Goal: Communication & Community: Answer question/provide support

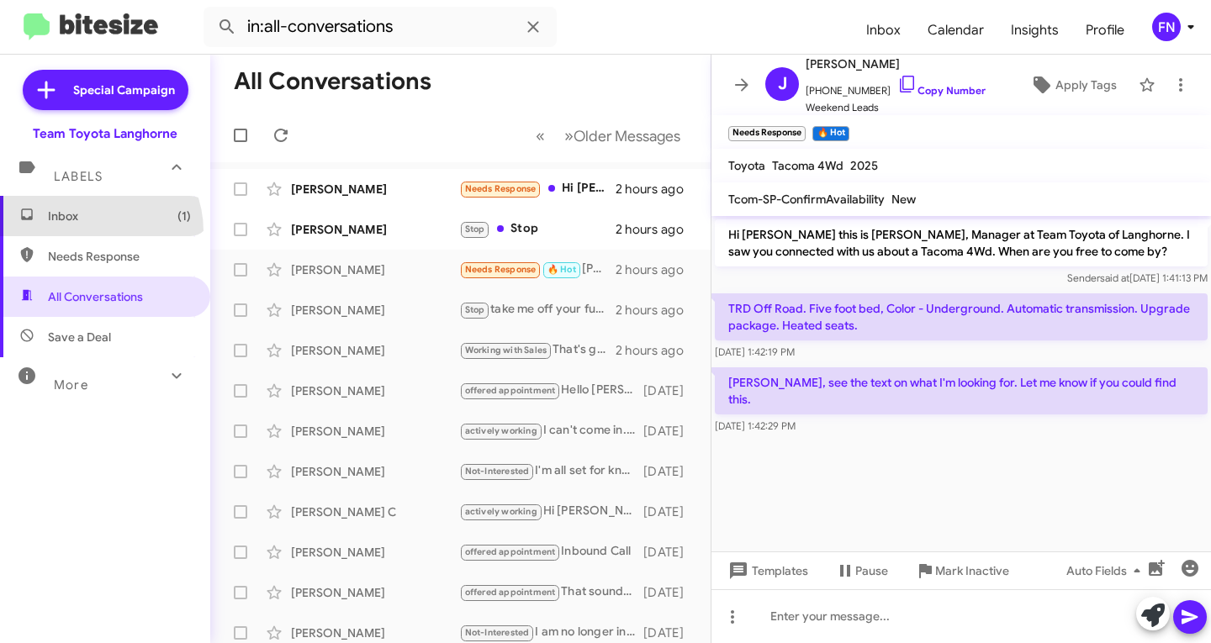
click at [92, 231] on span "Inbox (1)" at bounding box center [105, 216] width 210 height 40
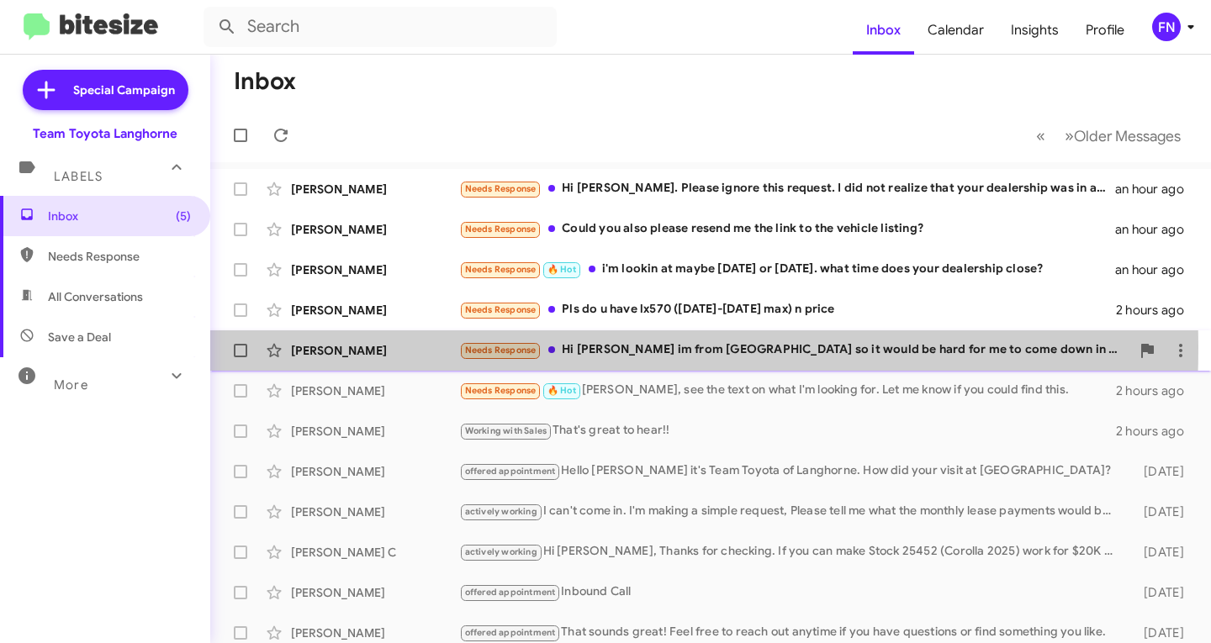
click at [376, 347] on div "[PERSON_NAME]" at bounding box center [375, 350] width 168 height 17
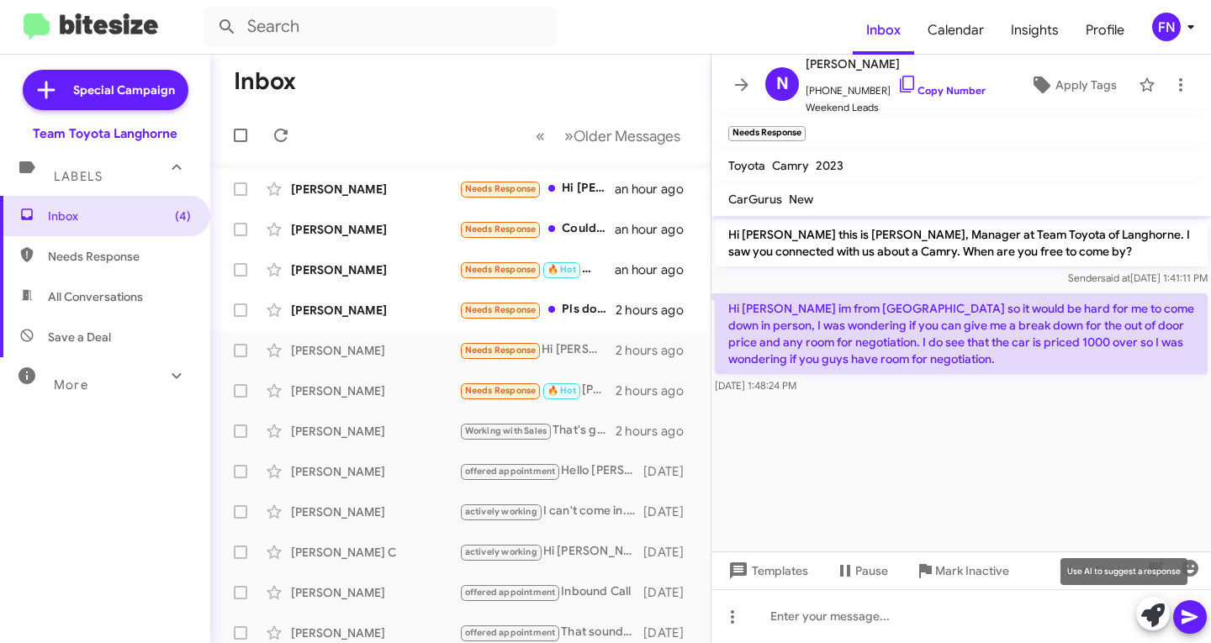
click at [1149, 622] on icon at bounding box center [1153, 616] width 24 height 24
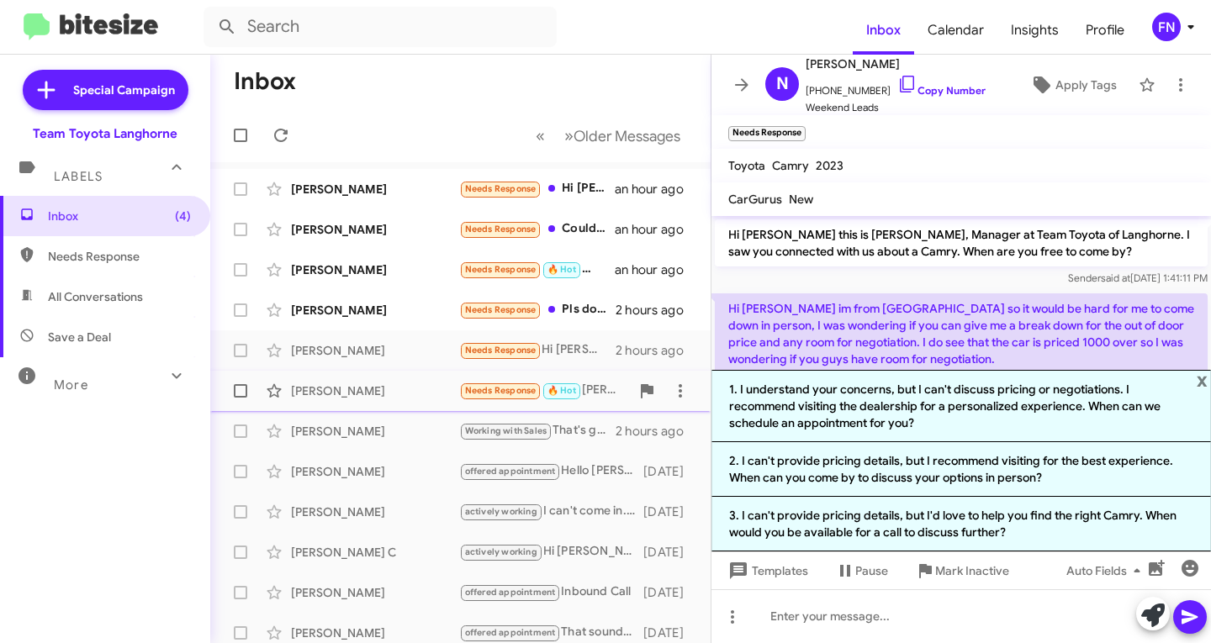
click at [356, 388] on div "[PERSON_NAME]" at bounding box center [375, 391] width 168 height 17
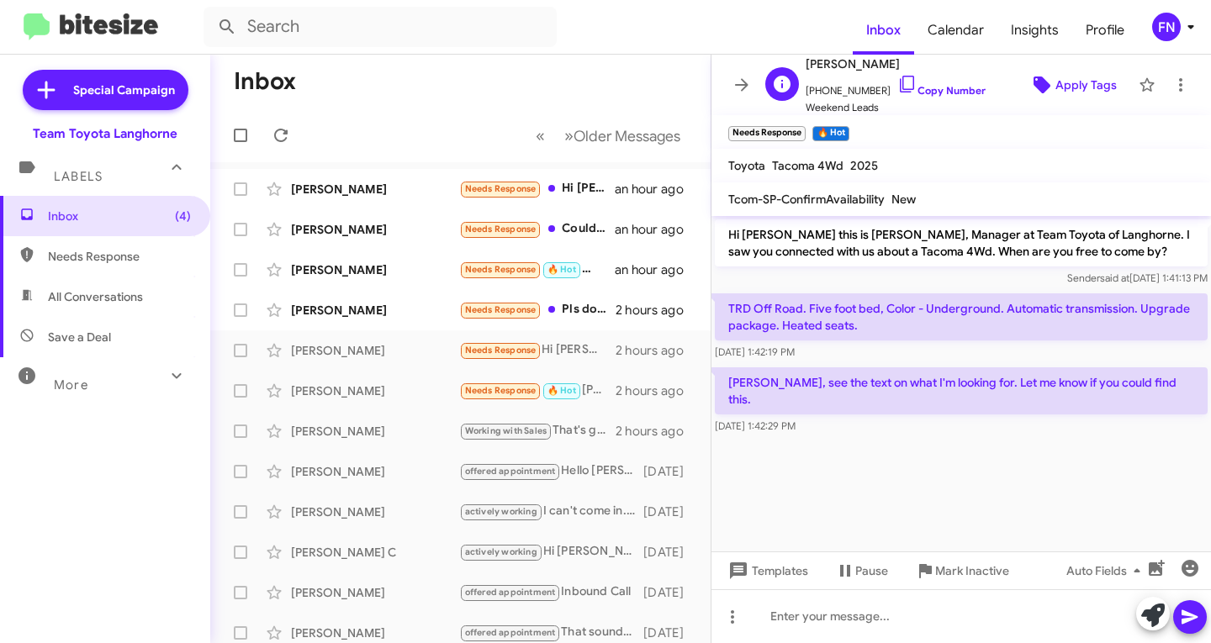
click at [1056, 82] on span "Apply Tags" at bounding box center [1086, 85] width 61 height 30
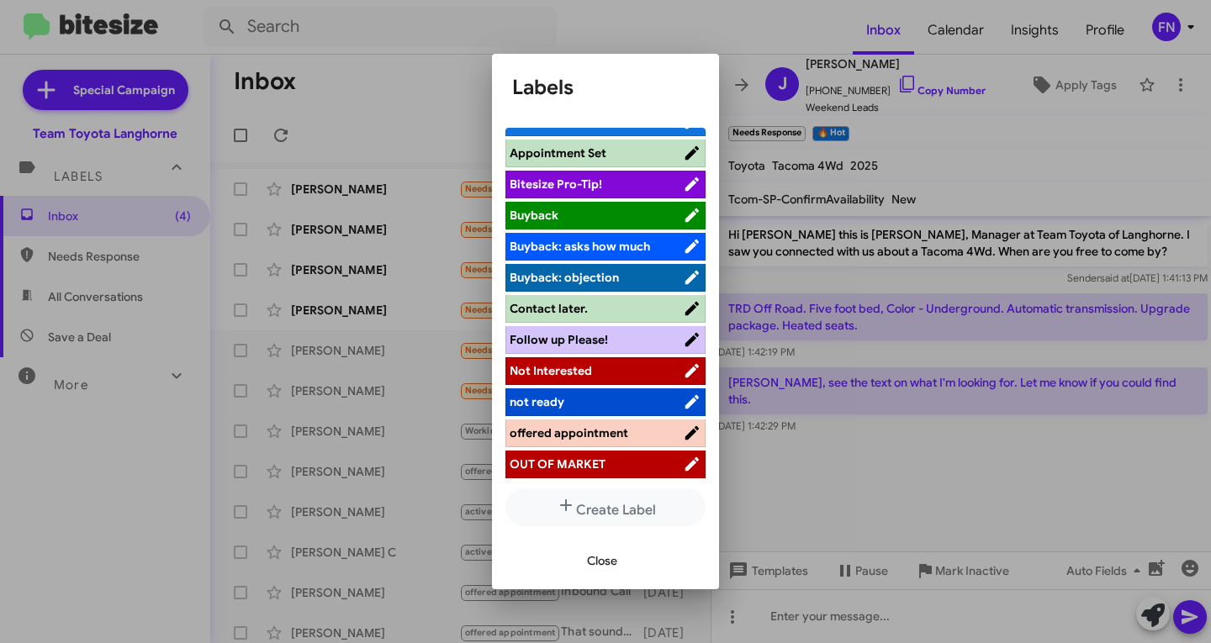
scroll to position [185, 0]
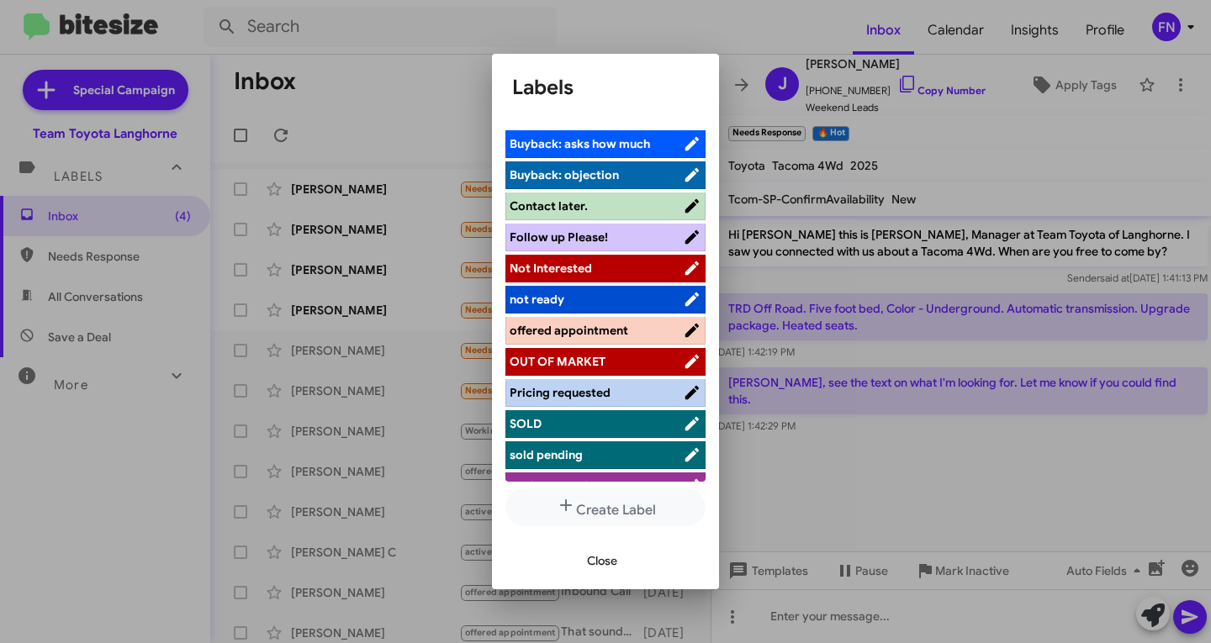
click at [578, 296] on span "not ready" at bounding box center [596, 299] width 173 height 17
click at [608, 555] on span "Close" at bounding box center [602, 561] width 30 height 30
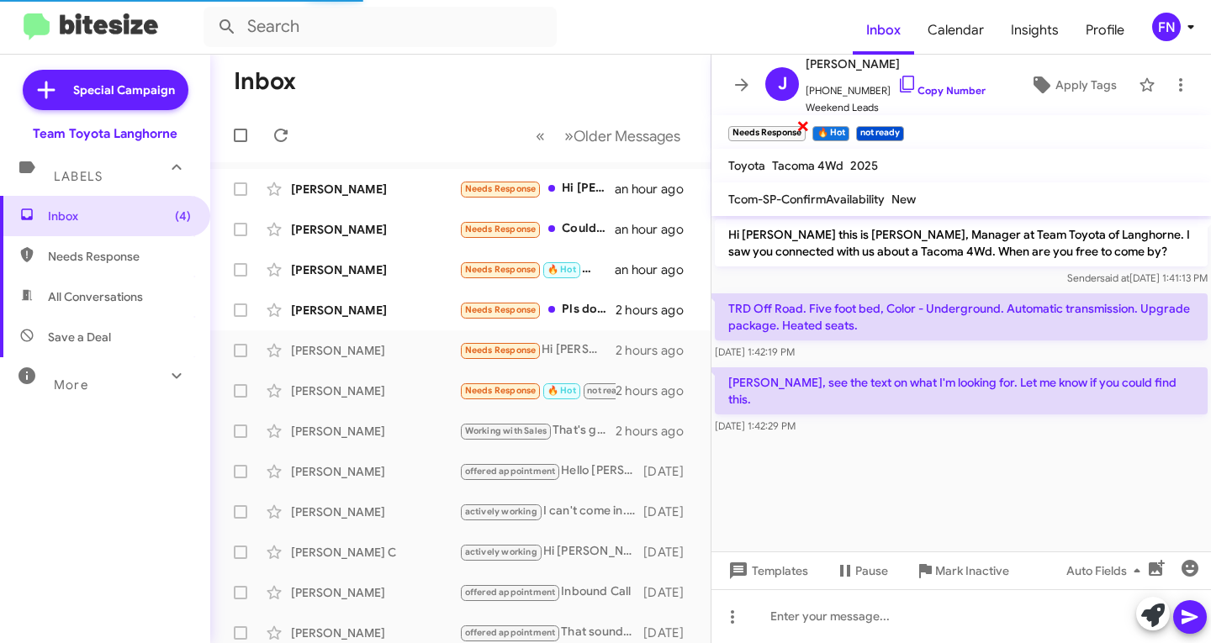
click at [800, 127] on span "×" at bounding box center [803, 125] width 13 height 20
click at [773, 125] on div "not ready ×" at bounding box center [795, 131] width 55 height 21
click at [759, 131] on span "×" at bounding box center [761, 125] width 13 height 20
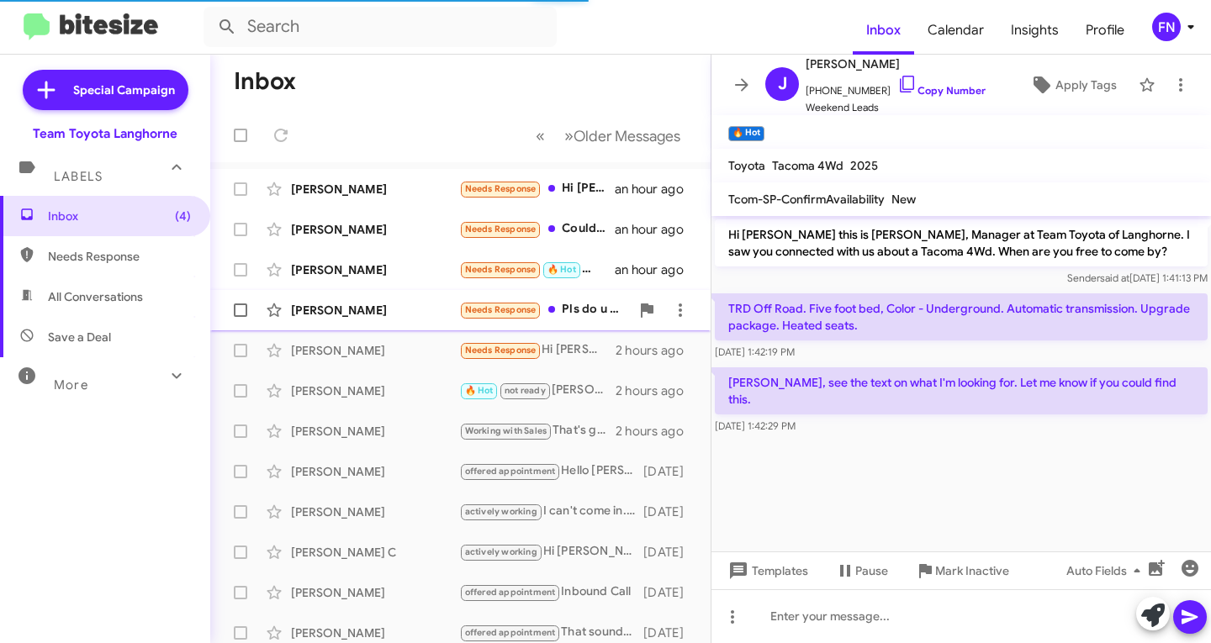
click at [384, 297] on div "[PERSON_NAME] Needs Response Pls do u have lx570 ([DATE]-[DATE] max) n price 2 …" at bounding box center [461, 311] width 474 height 34
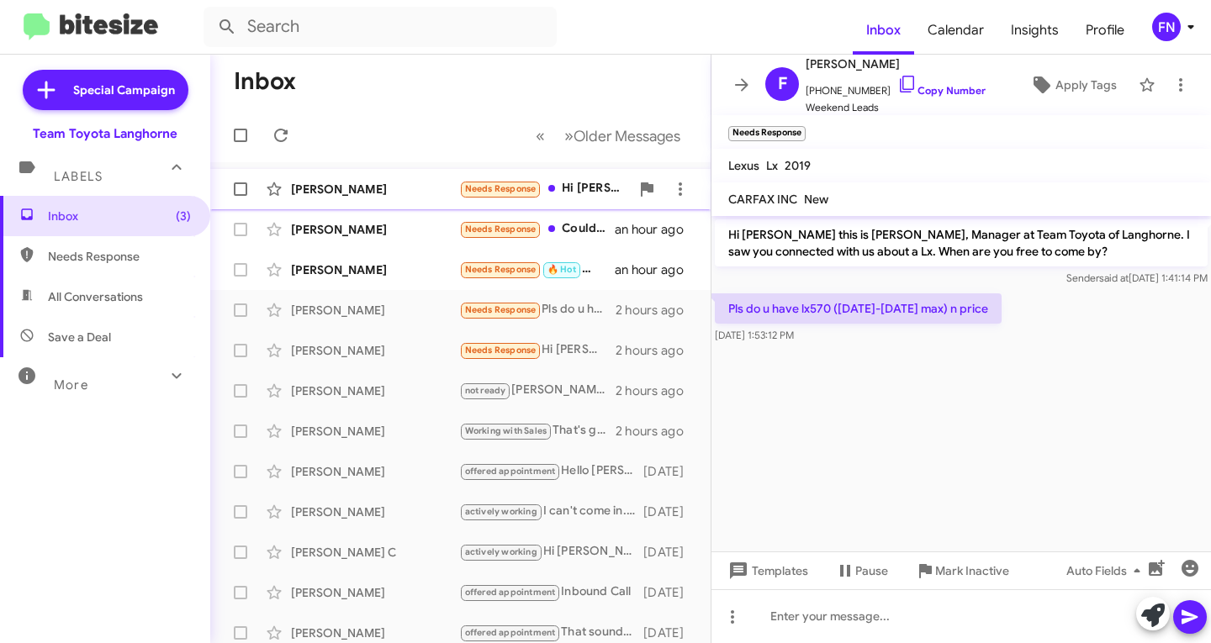
click at [313, 183] on div "[PERSON_NAME]" at bounding box center [375, 189] width 168 height 17
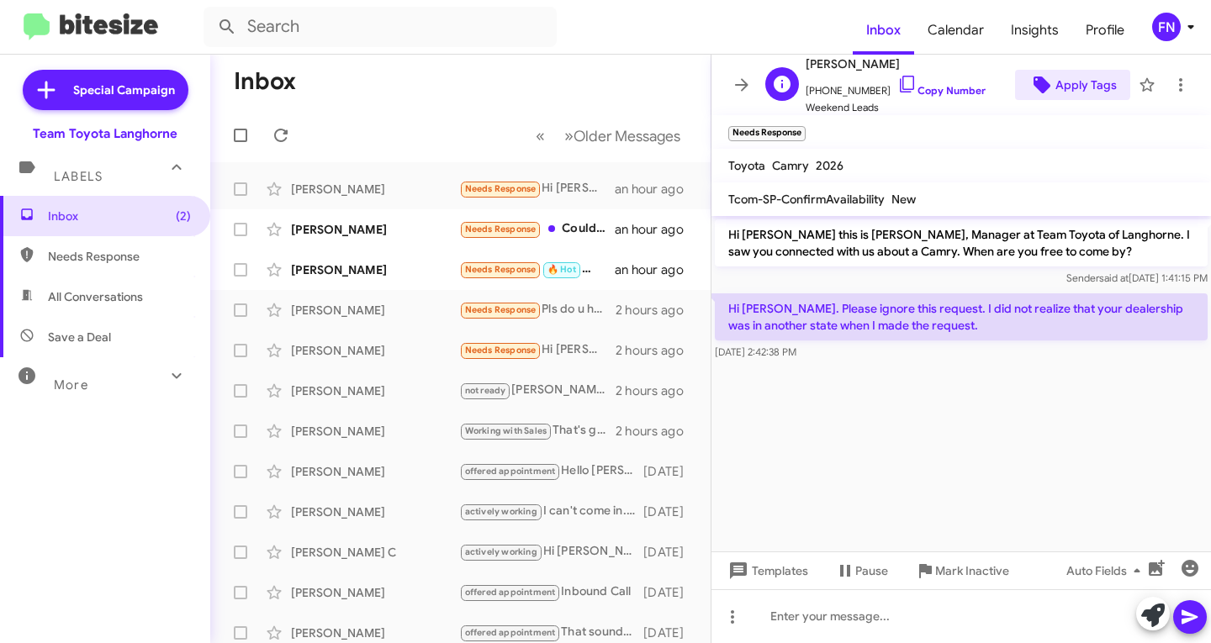
click at [1061, 72] on span "Apply Tags" at bounding box center [1086, 85] width 61 height 30
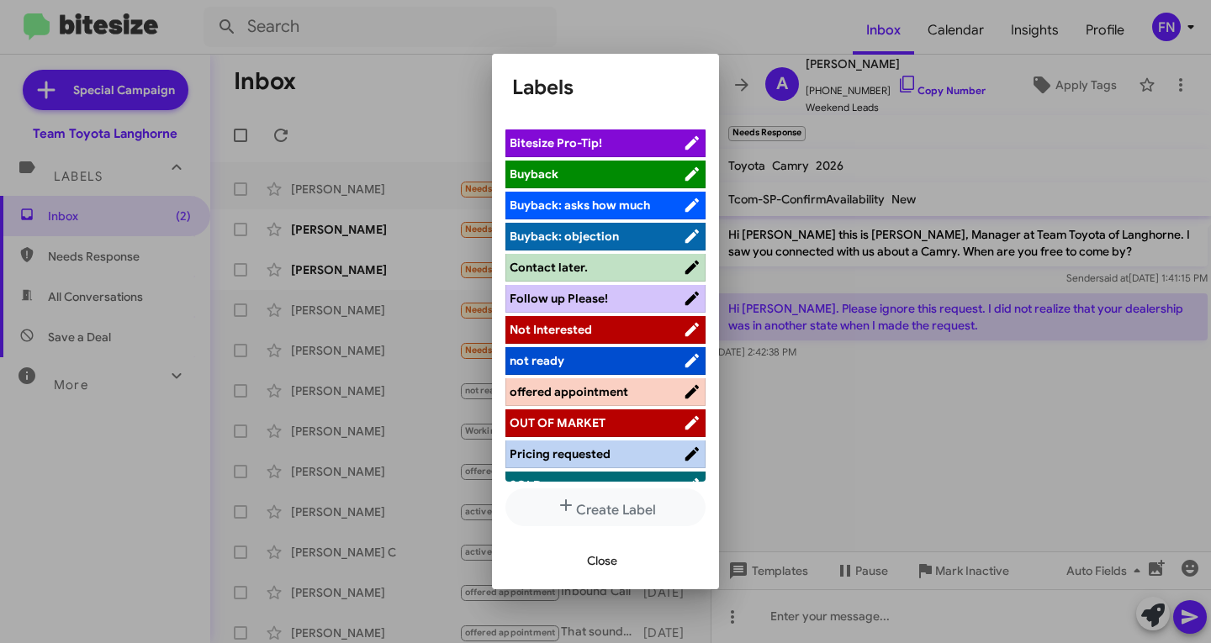
scroll to position [269, 0]
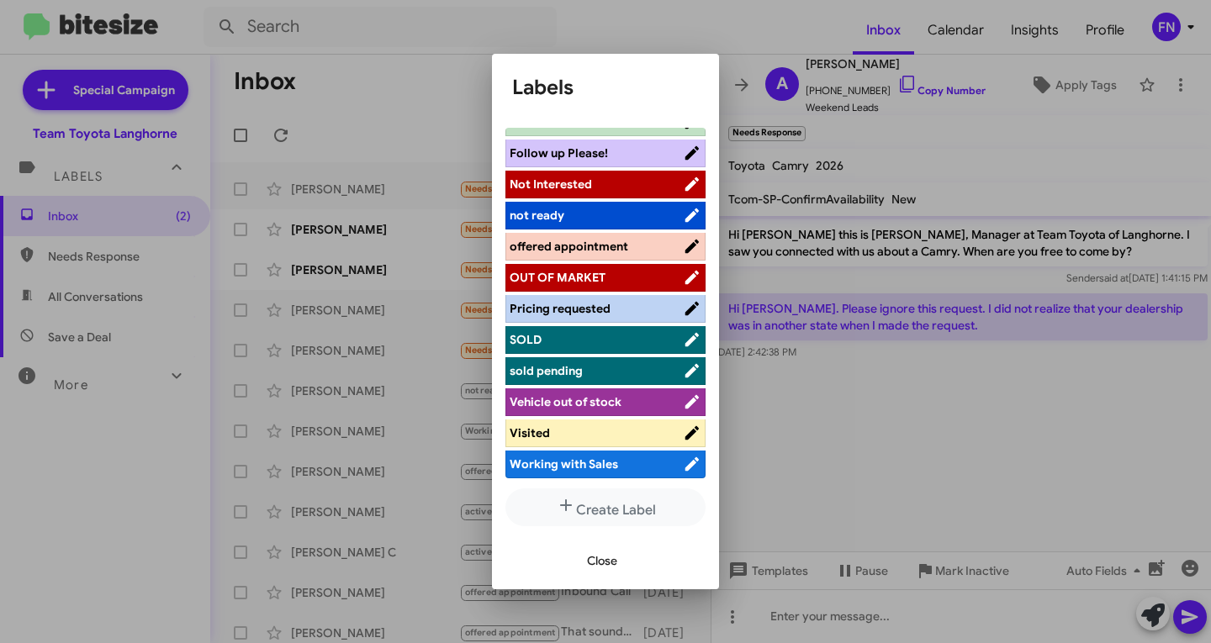
click at [599, 181] on span "Not Interested" at bounding box center [596, 184] width 173 height 17
click at [581, 555] on button "Close" at bounding box center [602, 561] width 57 height 30
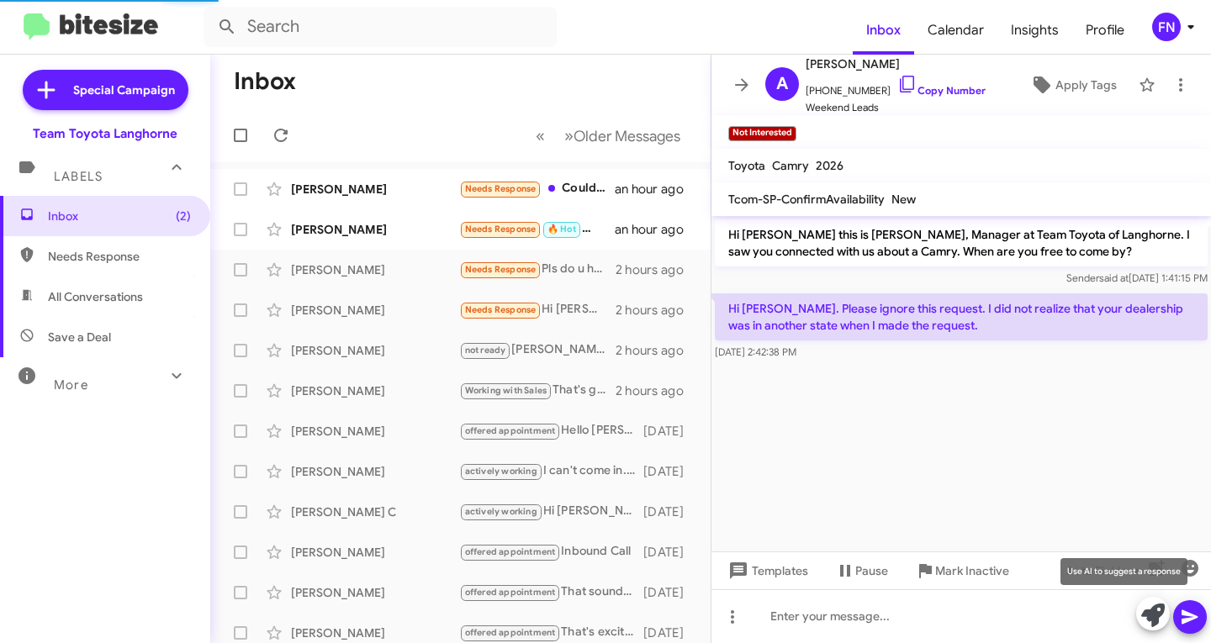
click at [1142, 617] on icon at bounding box center [1153, 616] width 24 height 24
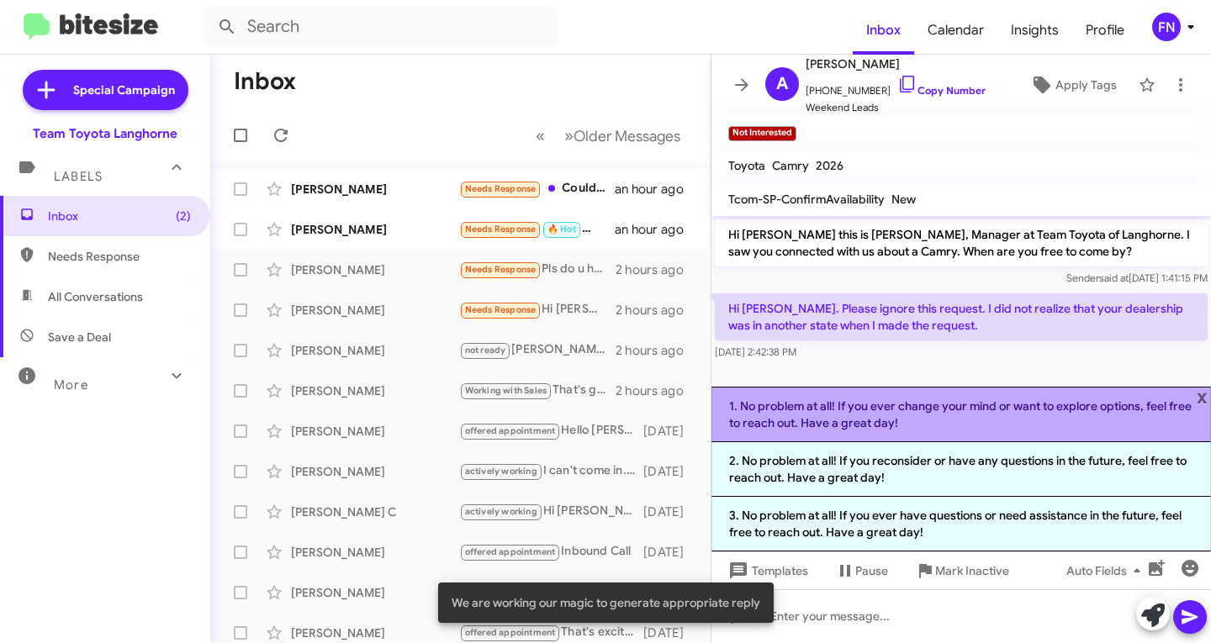
click at [855, 418] on li "1. No problem at all! If you ever change your mind or want to explore options, …" at bounding box center [962, 415] width 500 height 56
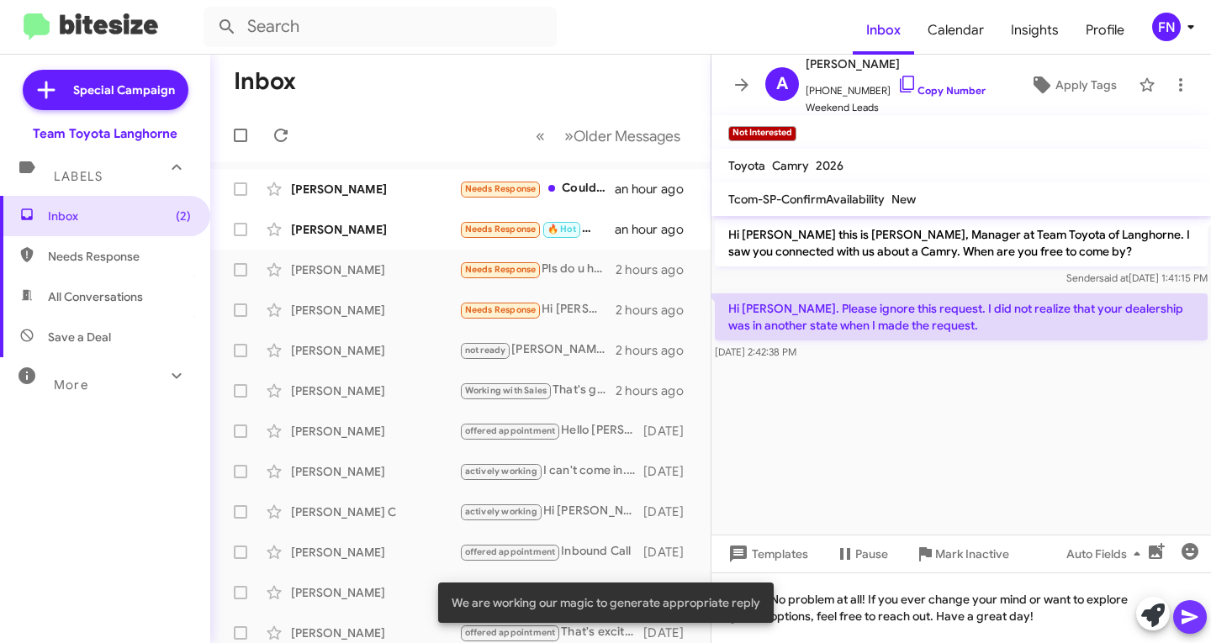
click at [1188, 617] on icon at bounding box center [1190, 617] width 20 height 20
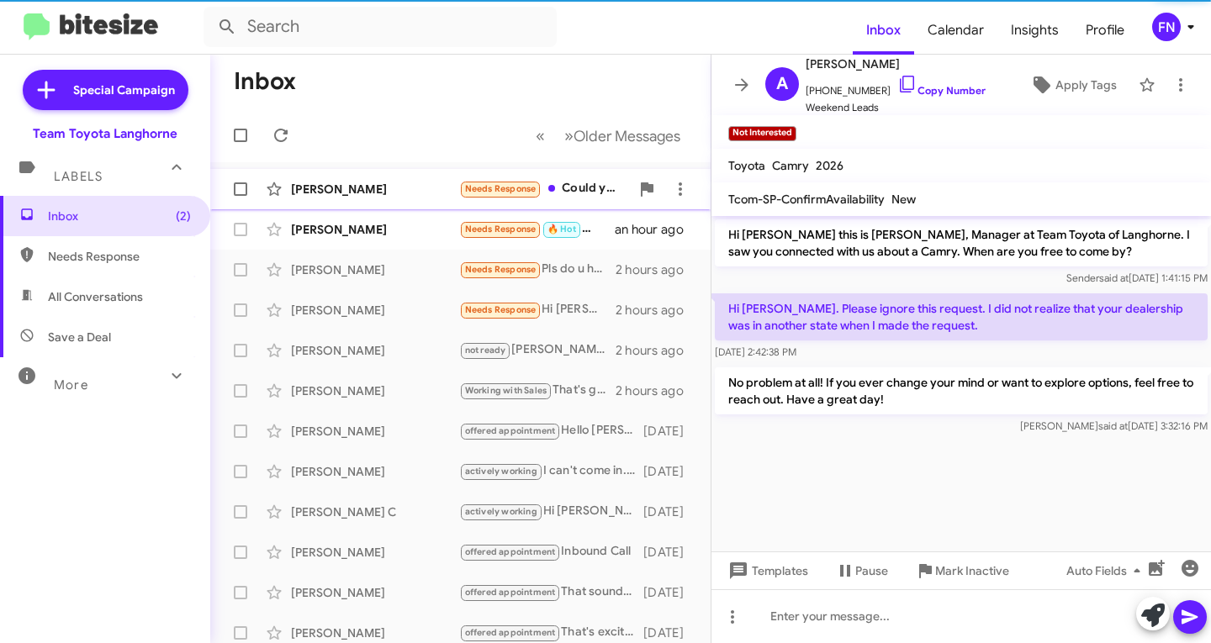
click at [422, 180] on div "[PERSON_NAME] Needs Response Could you also please resend me the link to the ve…" at bounding box center [461, 189] width 474 height 34
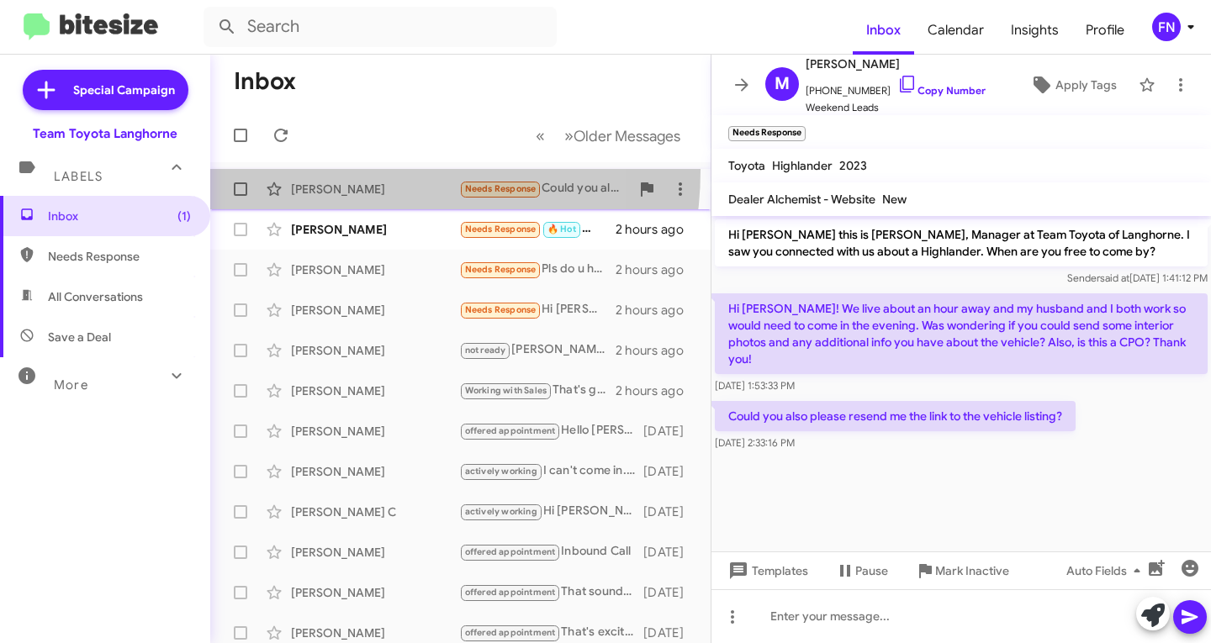
click at [342, 170] on span "[PERSON_NAME] Needs Response Could you also please resend me the link to the ve…" at bounding box center [460, 189] width 500 height 40
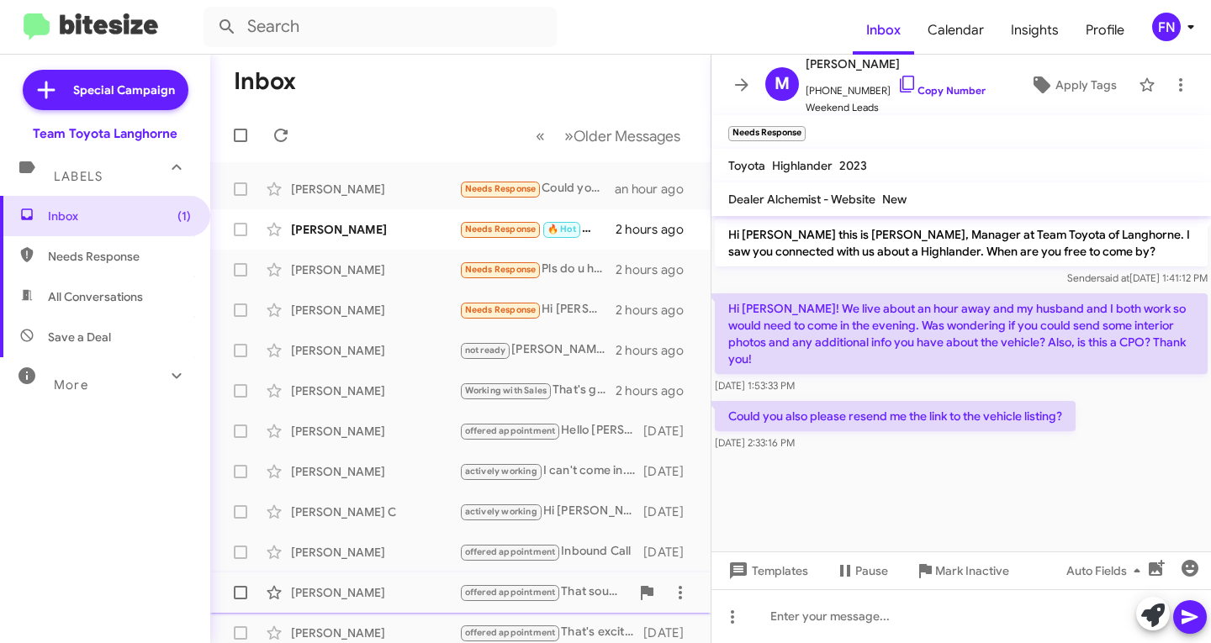
click at [971, 581] on span "Mark Inactive" at bounding box center [972, 571] width 74 height 30
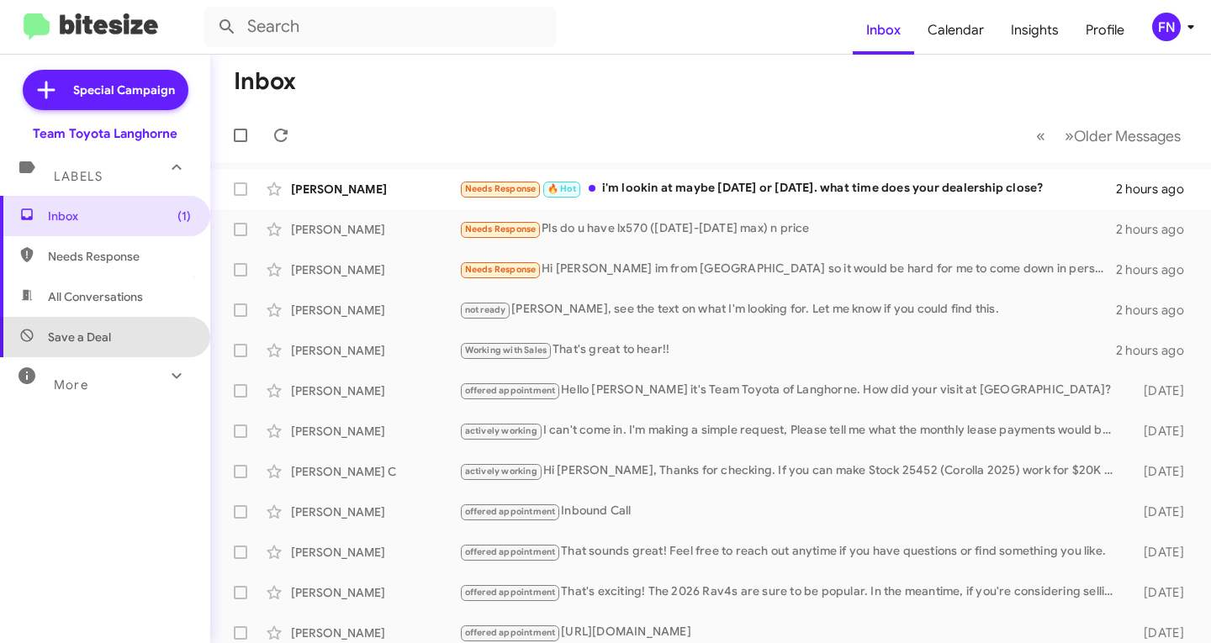
click at [106, 339] on span "Save a Deal" at bounding box center [79, 337] width 63 height 17
type input "in:not-interested"
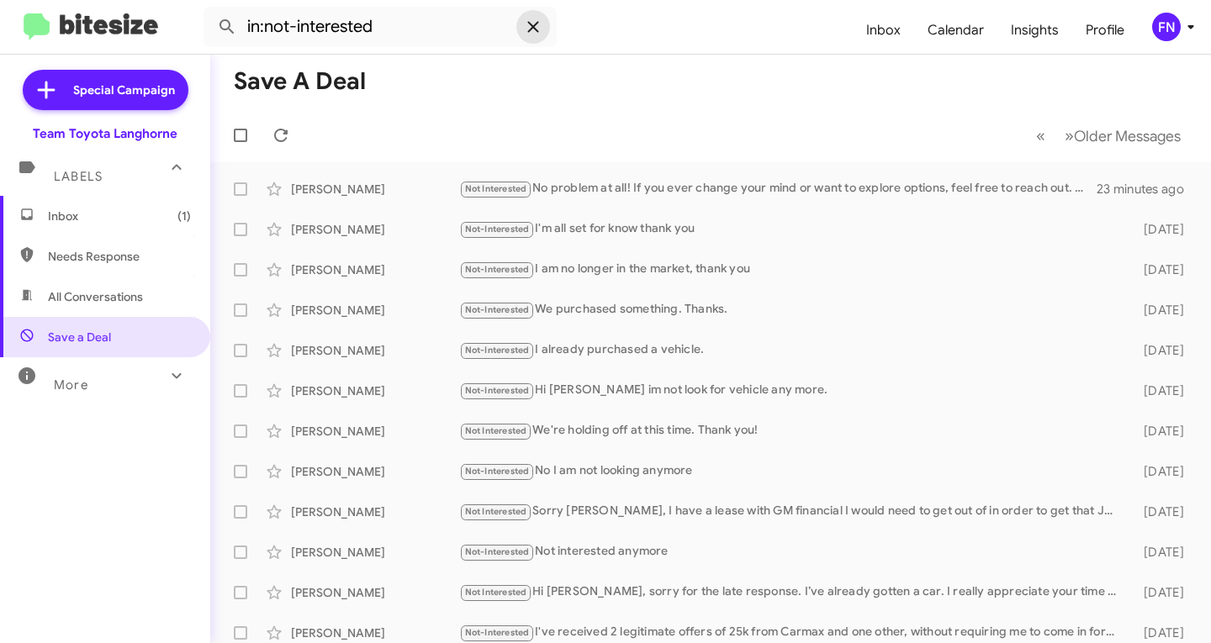
click at [524, 32] on icon at bounding box center [533, 27] width 20 height 20
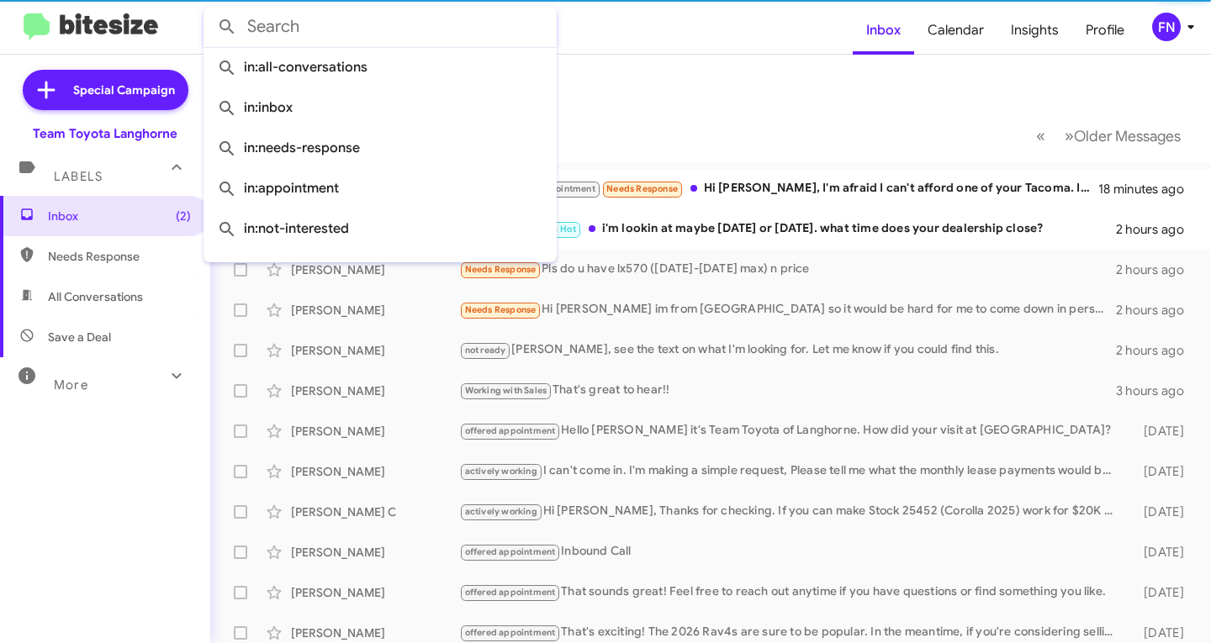
click at [101, 375] on div "More" at bounding box center [88, 378] width 150 height 31
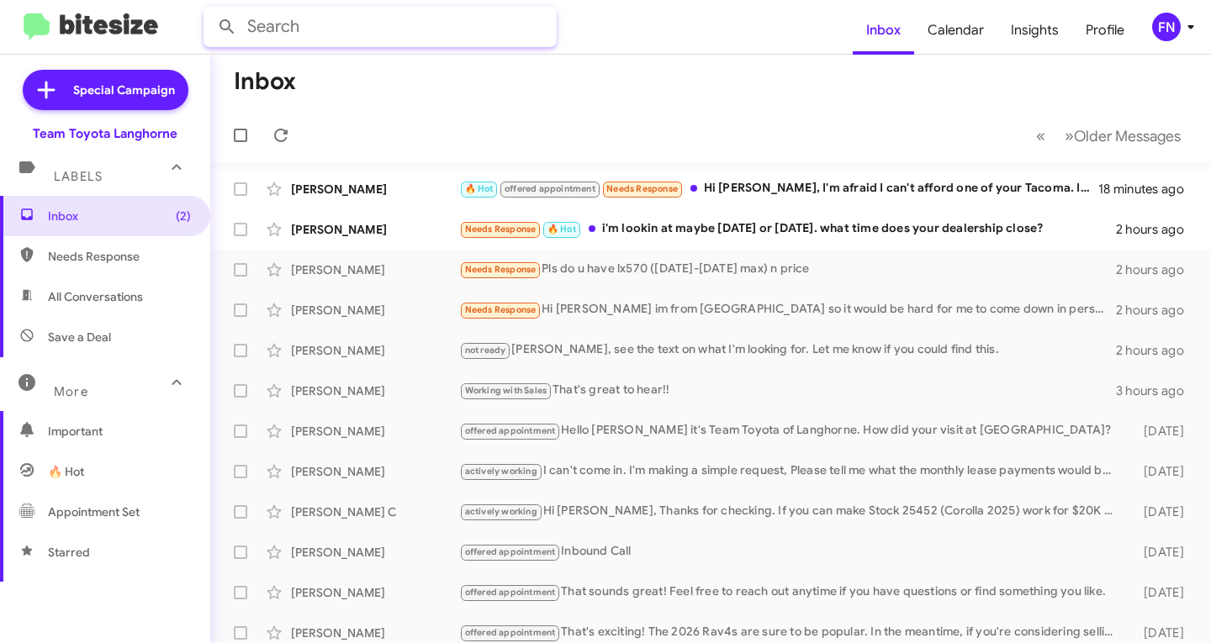
click at [407, 30] on input "text" at bounding box center [380, 27] width 353 height 40
type input "nord"
click at [210, 10] on button at bounding box center [227, 27] width 34 height 34
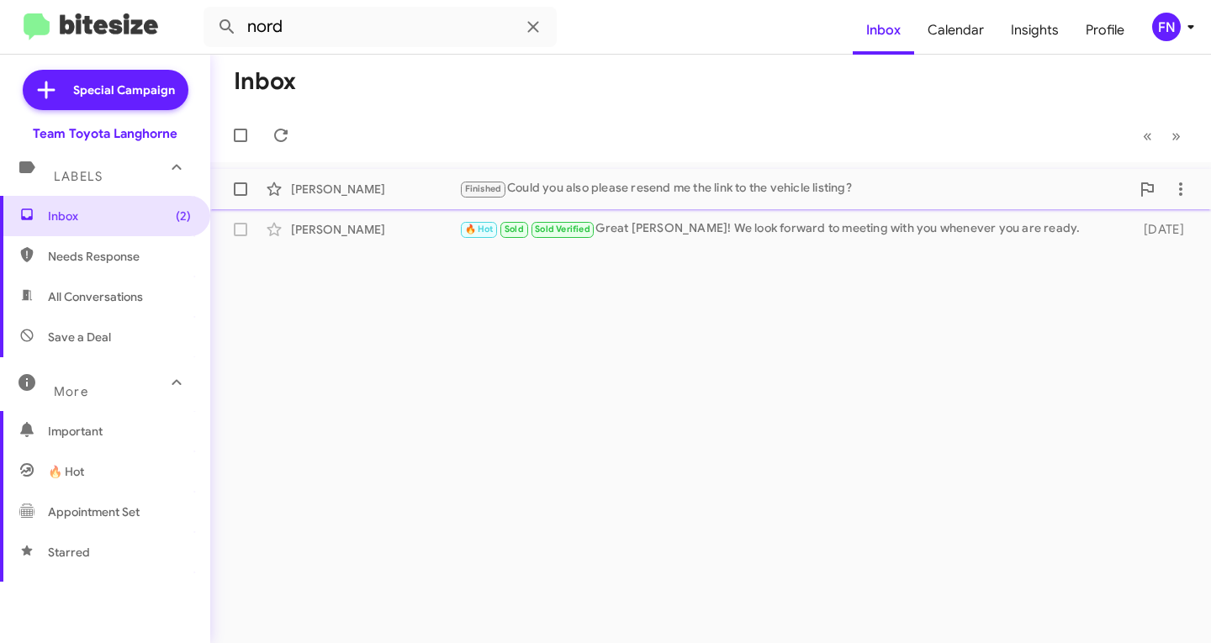
click at [357, 207] on span "[PERSON_NAME] Finished Could you also please resend me the link to the vehicle …" at bounding box center [710, 189] width 1001 height 40
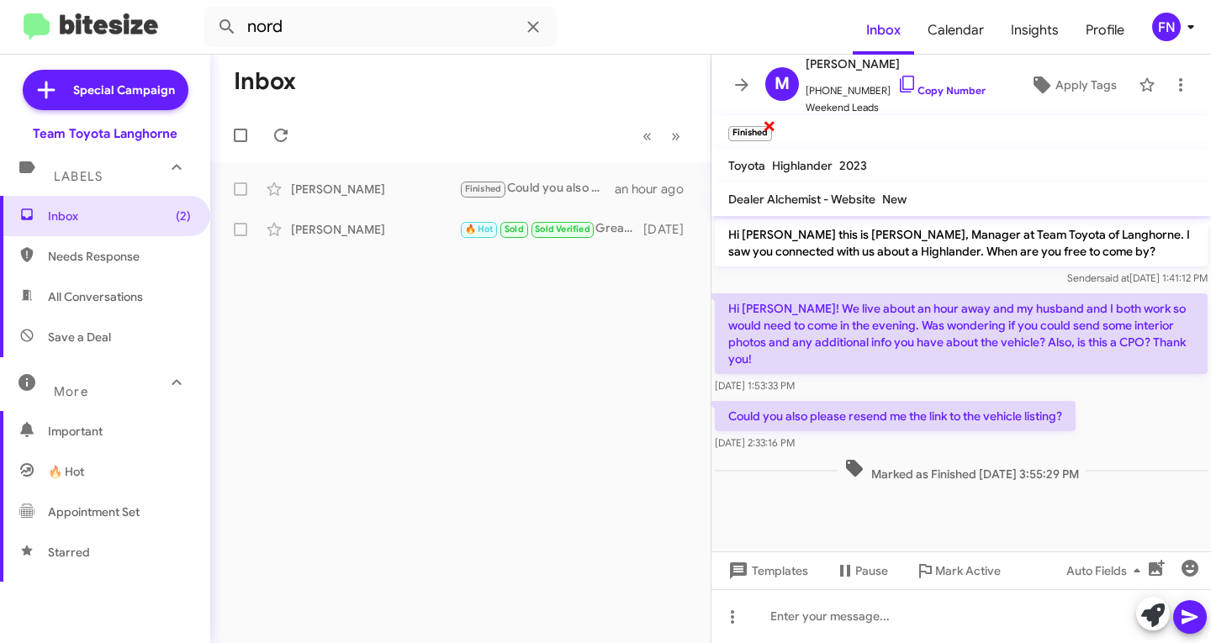
click at [772, 130] on span "×" at bounding box center [769, 125] width 13 height 20
click at [1152, 606] on icon at bounding box center [1153, 616] width 24 height 24
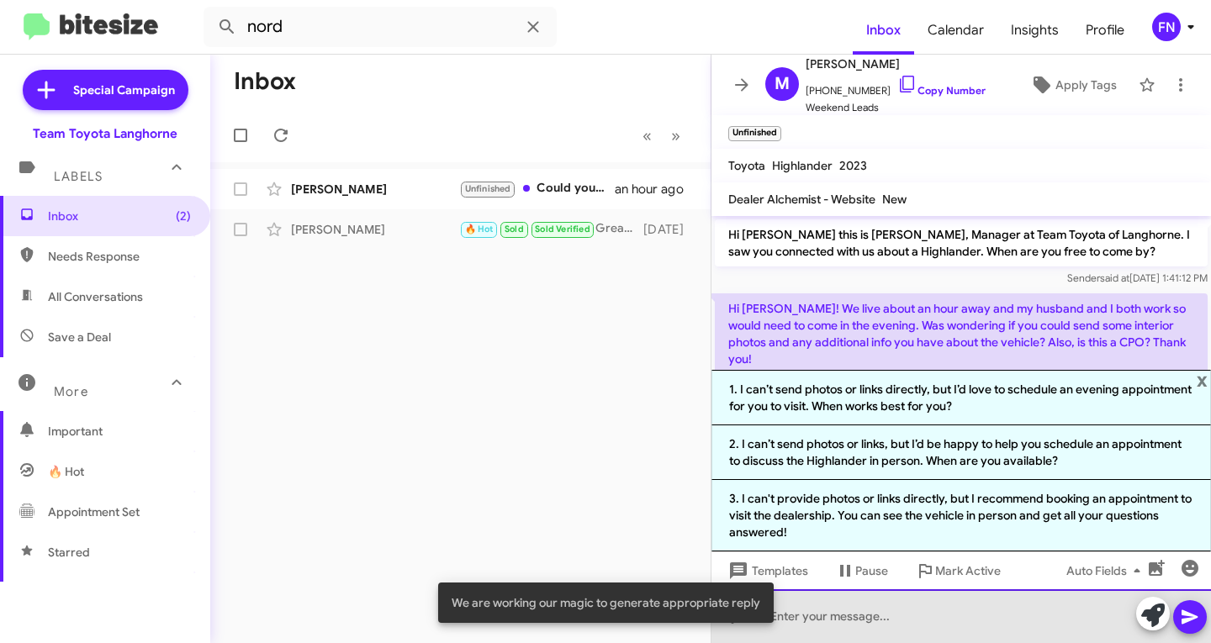
click at [1066, 629] on div at bounding box center [962, 617] width 500 height 54
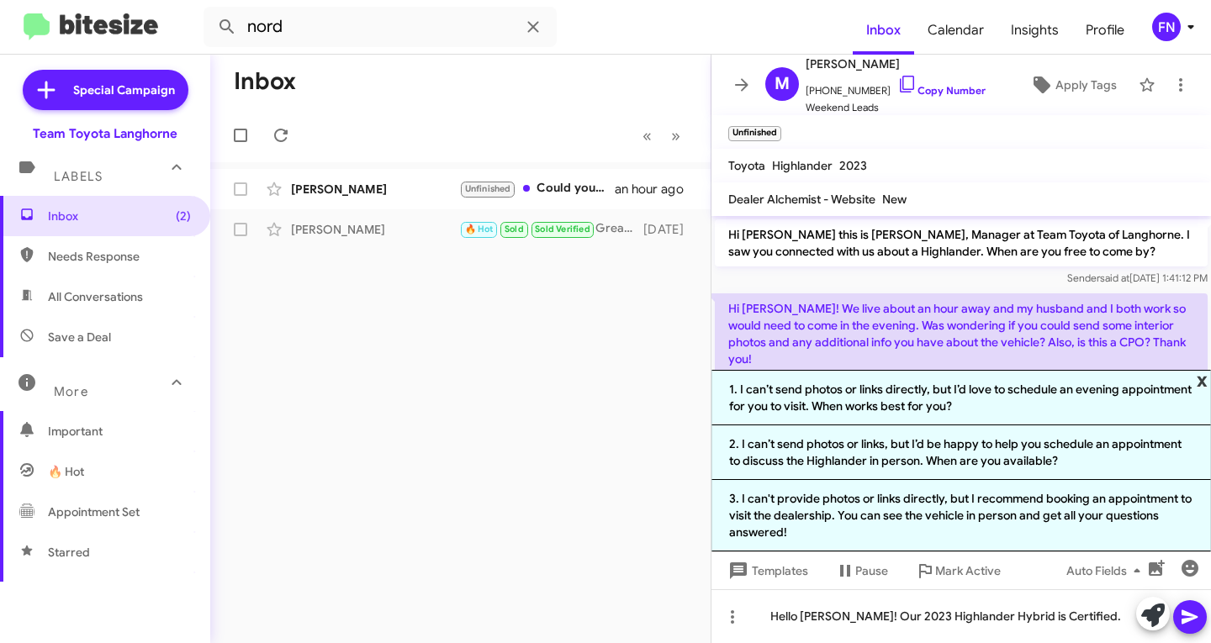
click at [1207, 380] on span "x" at bounding box center [1202, 380] width 11 height 20
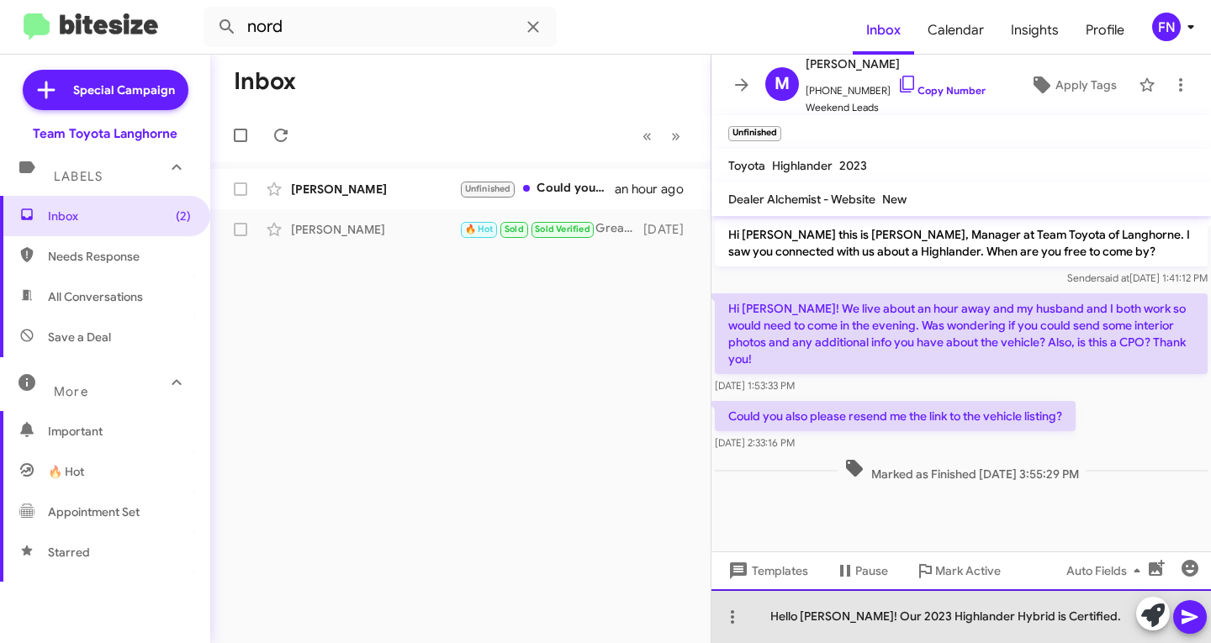
click at [1068, 609] on div "Hello [PERSON_NAME]! Our 2023 Highlander Hybrid is Certified." at bounding box center [962, 617] width 500 height 54
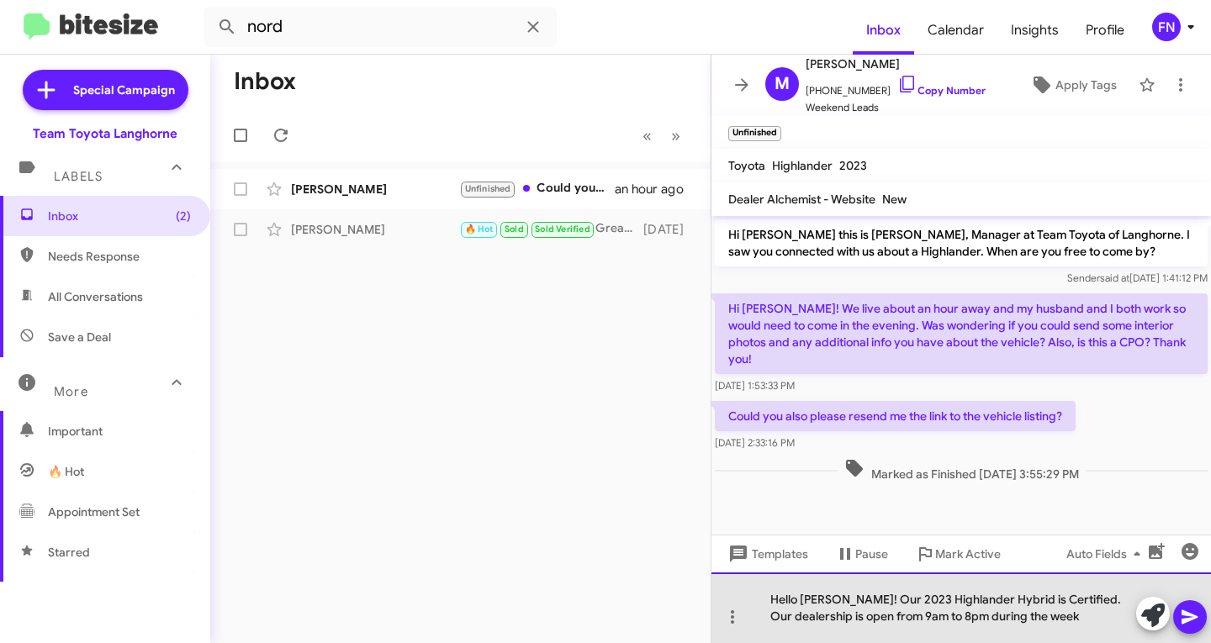
click at [1084, 610] on div "Hello [PERSON_NAME]! Our 2023 Highlander Hybrid is Certified. Our dealership is…" at bounding box center [962, 608] width 500 height 71
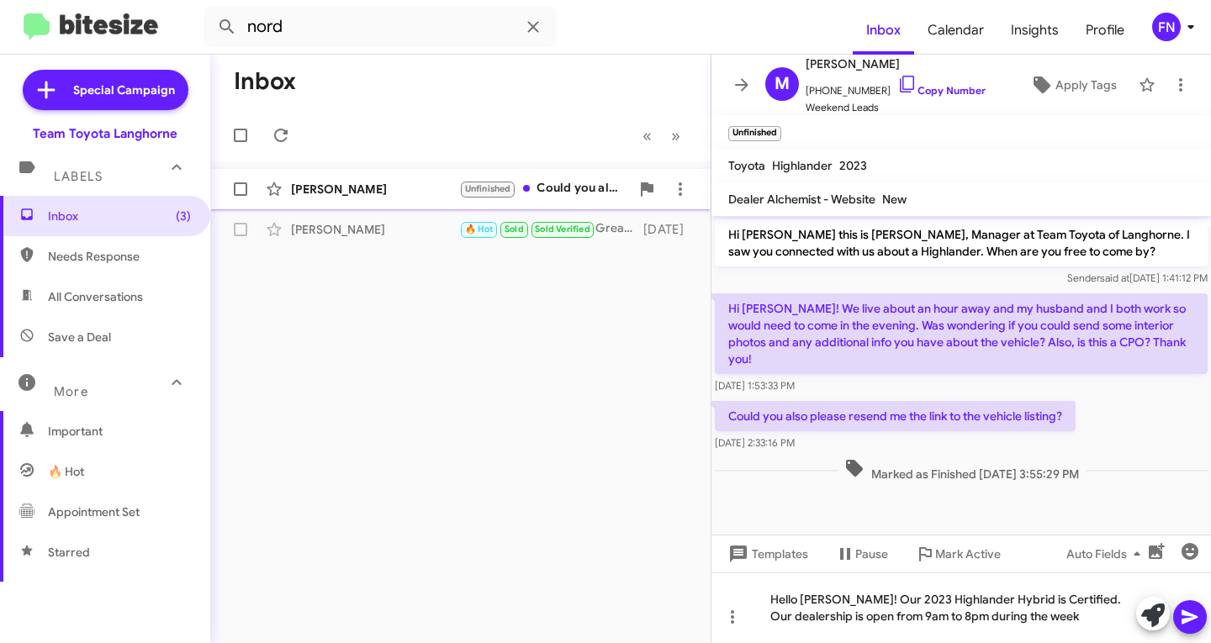
click at [416, 174] on div "[PERSON_NAME] Unfinished Could you also please resend me the link to the vehicl…" at bounding box center [461, 189] width 474 height 34
click at [1090, 617] on mat-tooltip-component "Auto Fields (Ctrl+Shift+A)" at bounding box center [1107, 594] width 135 height 50
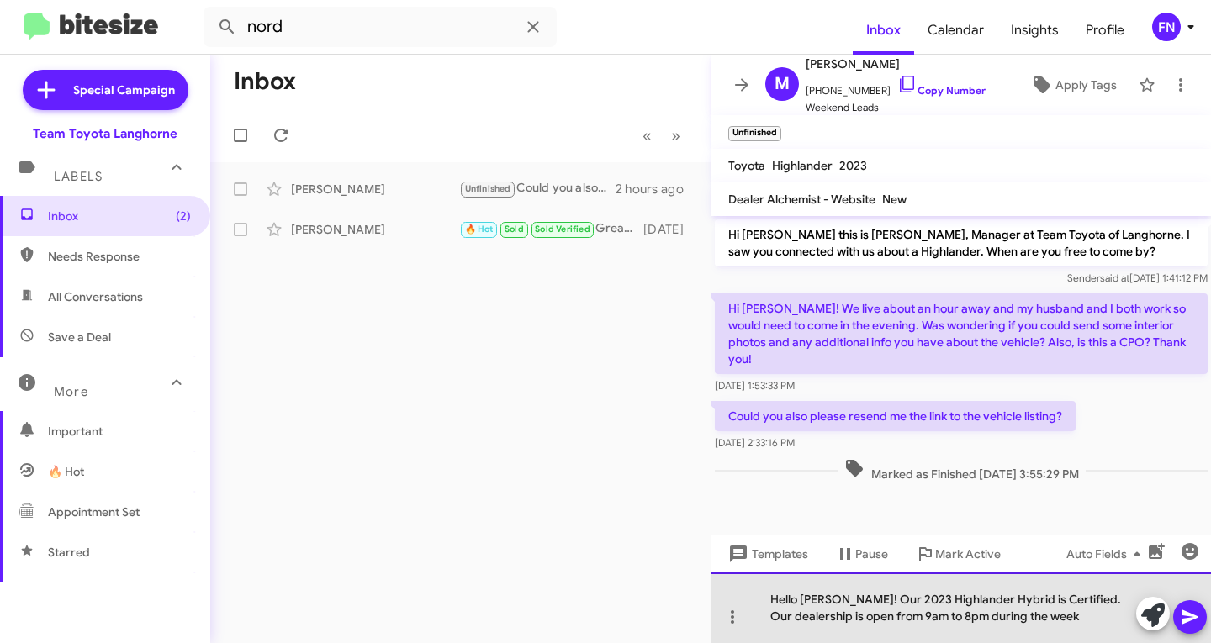
click at [1081, 622] on div "Hello [PERSON_NAME]! Our 2023 Highlander Hybrid is Certified. Our dealership is…" at bounding box center [962, 608] width 500 height 71
drag, startPoint x: 1077, startPoint y: 622, endPoint x: 1060, endPoint y: 597, distance: 30.8
click at [1060, 597] on div "Hello [PERSON_NAME]! Our 2023 Highlander Hybrid is Certified. Our dealership is…" at bounding box center [962, 608] width 500 height 71
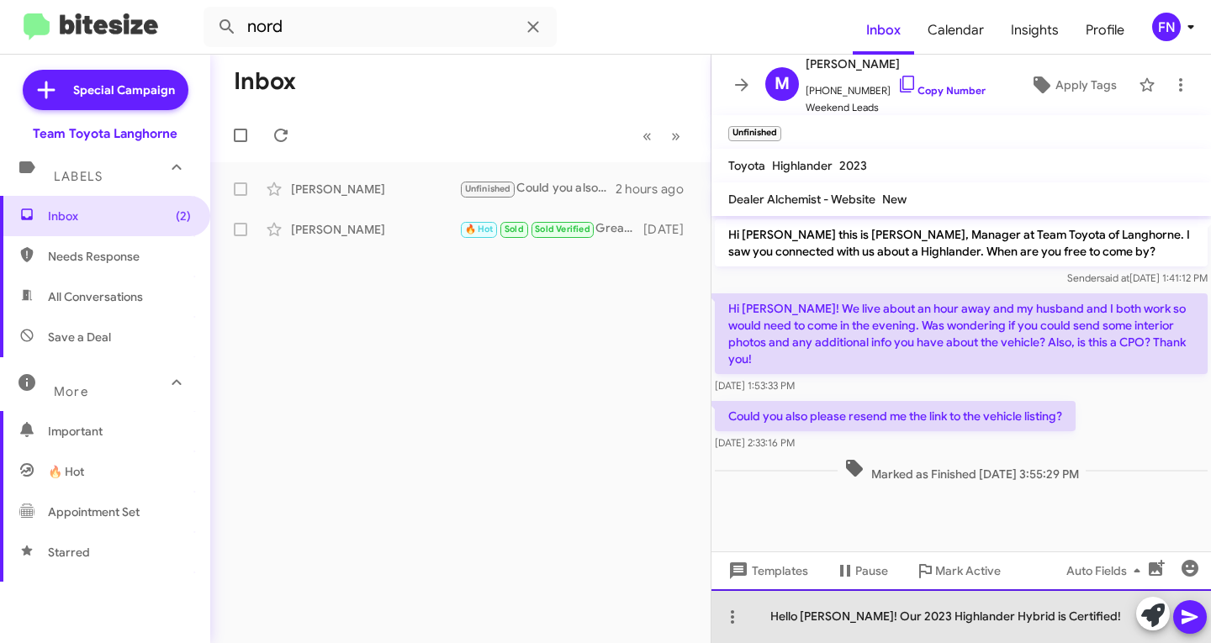
click at [1066, 622] on div "Hello [PERSON_NAME]! Our 2023 Highlander Hybrid is Certified!" at bounding box center [962, 617] width 500 height 54
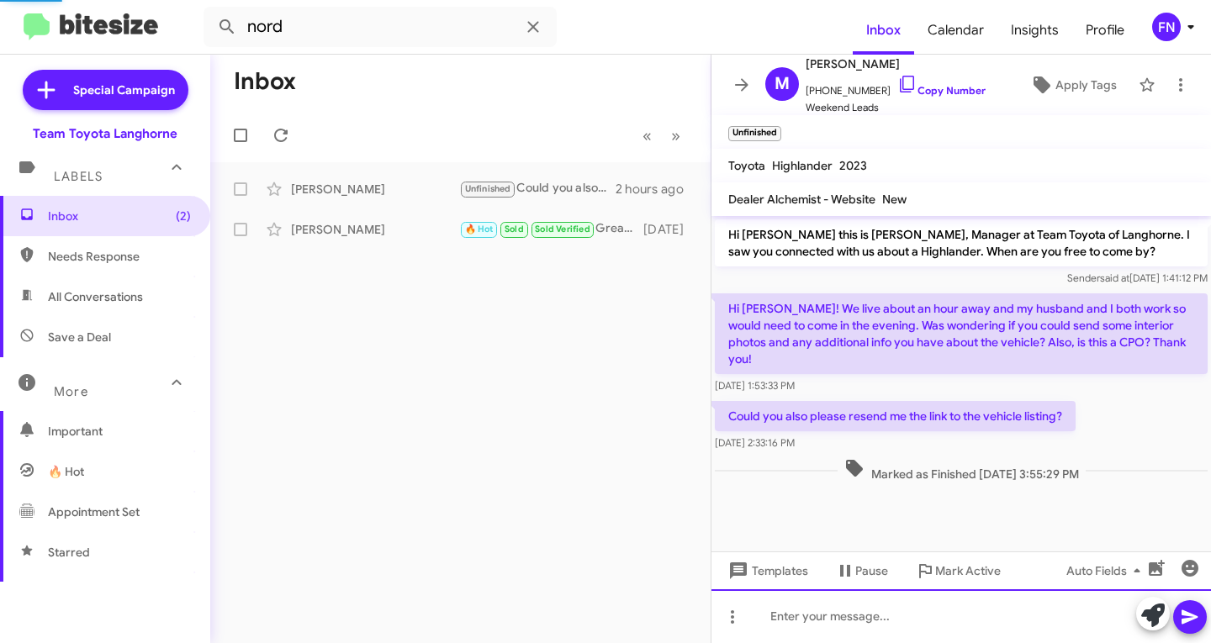
scroll to position [46, 0]
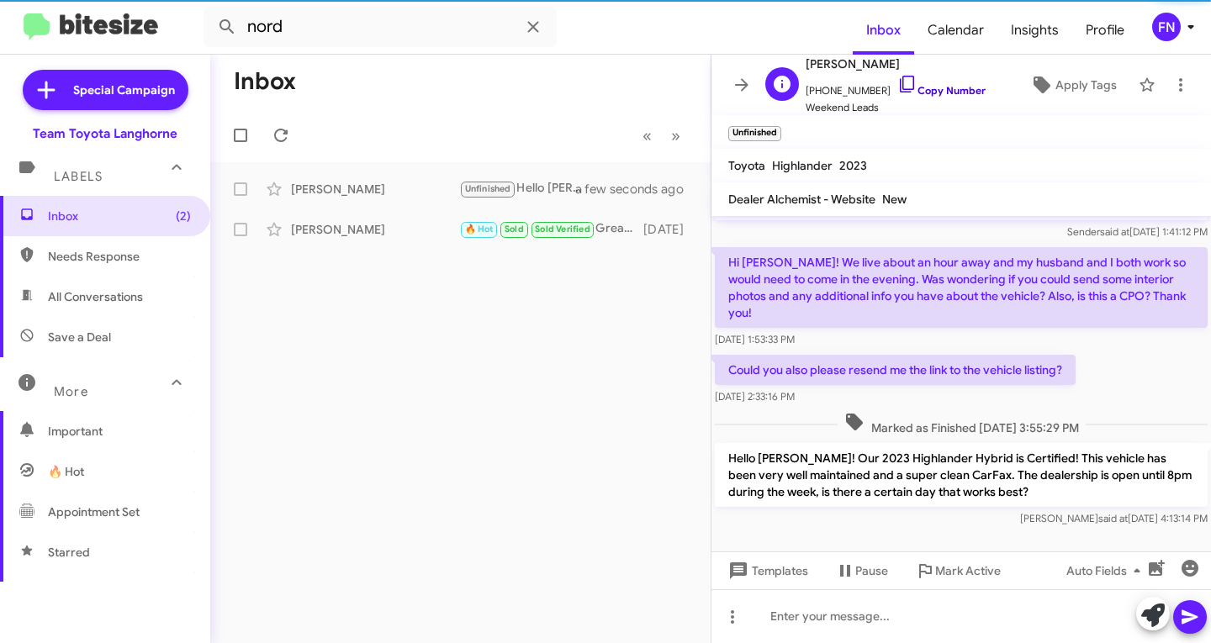
click at [897, 87] on icon at bounding box center [907, 84] width 20 height 20
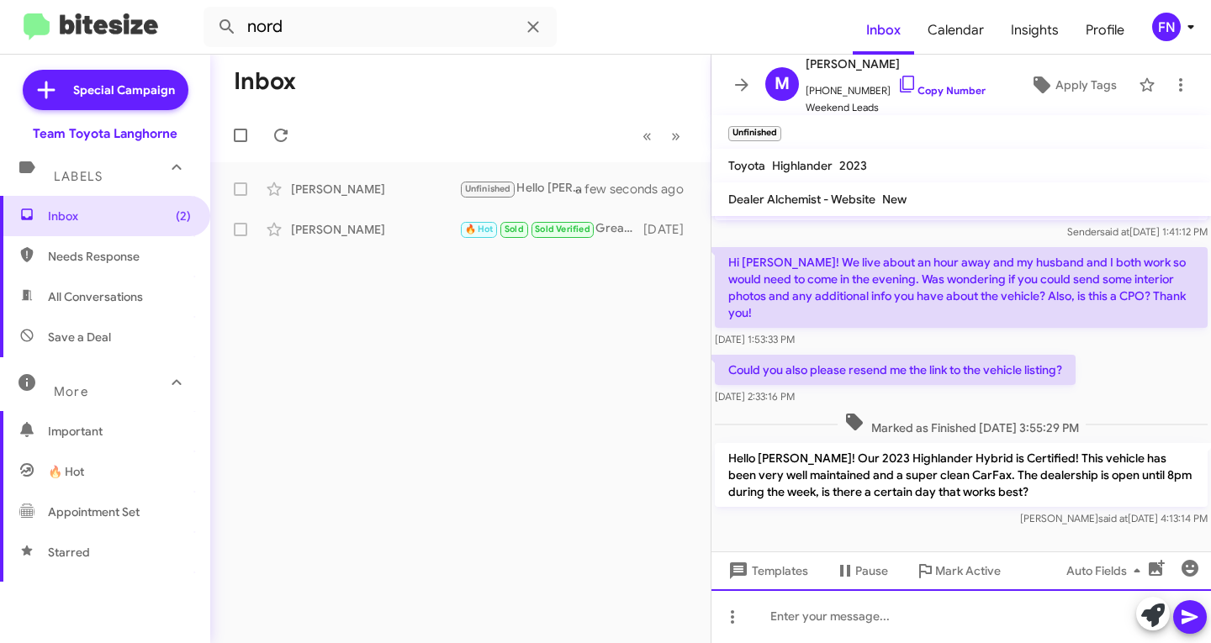
drag, startPoint x: 1008, startPoint y: 618, endPoint x: 998, endPoint y: 622, distance: 10.9
click at [1005, 618] on div at bounding box center [962, 617] width 500 height 54
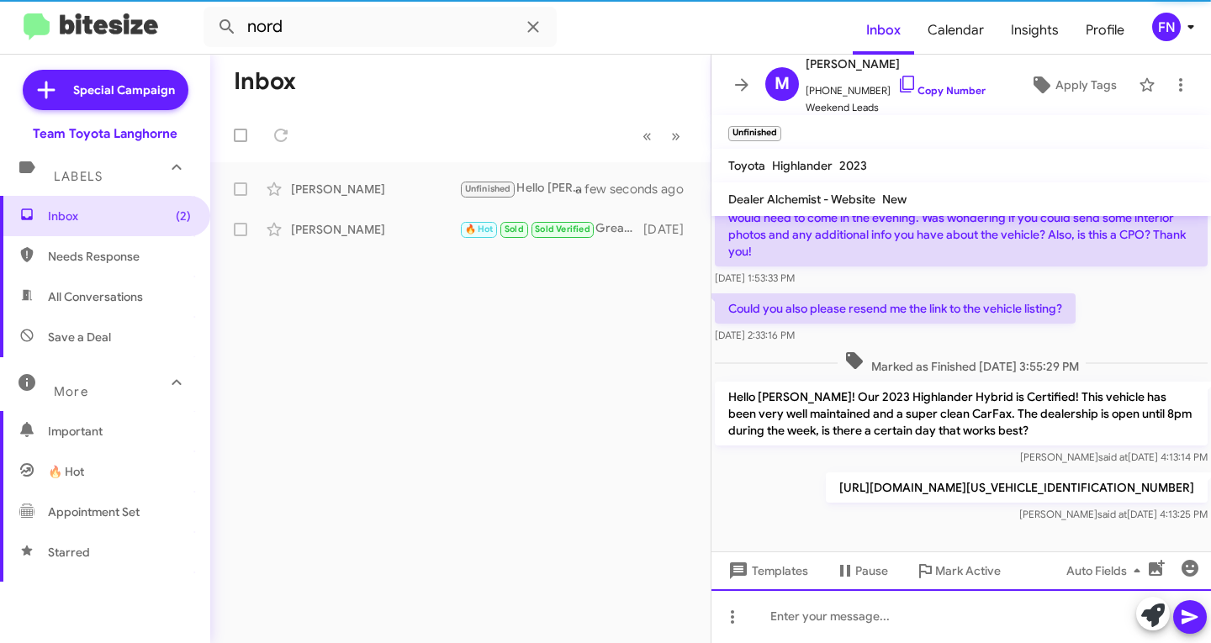
scroll to position [124, 0]
